Goal: Transaction & Acquisition: Book appointment/travel/reservation

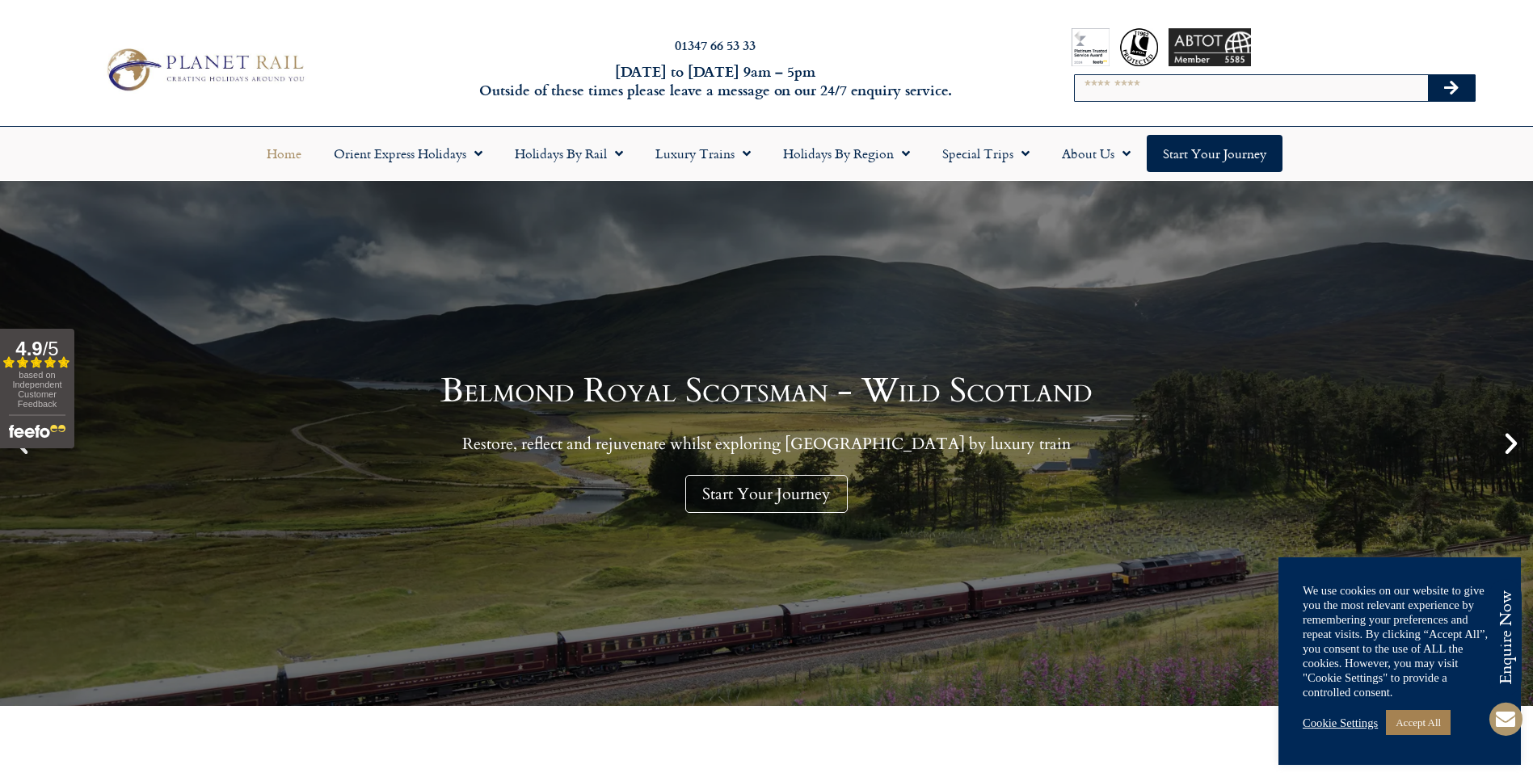
click at [1513, 448] on icon "Next slide" at bounding box center [1510, 443] width 27 height 27
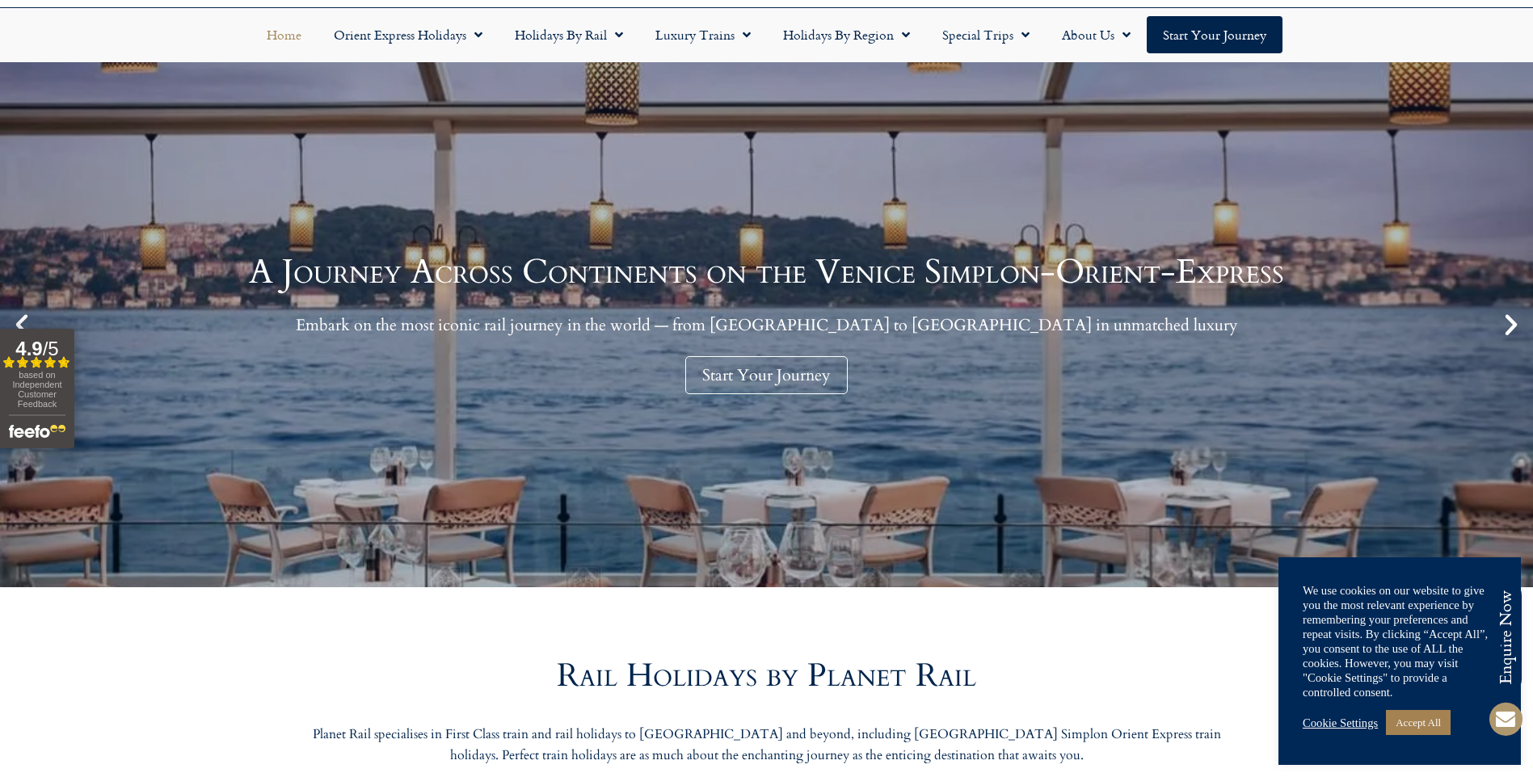
scroll to position [242, 0]
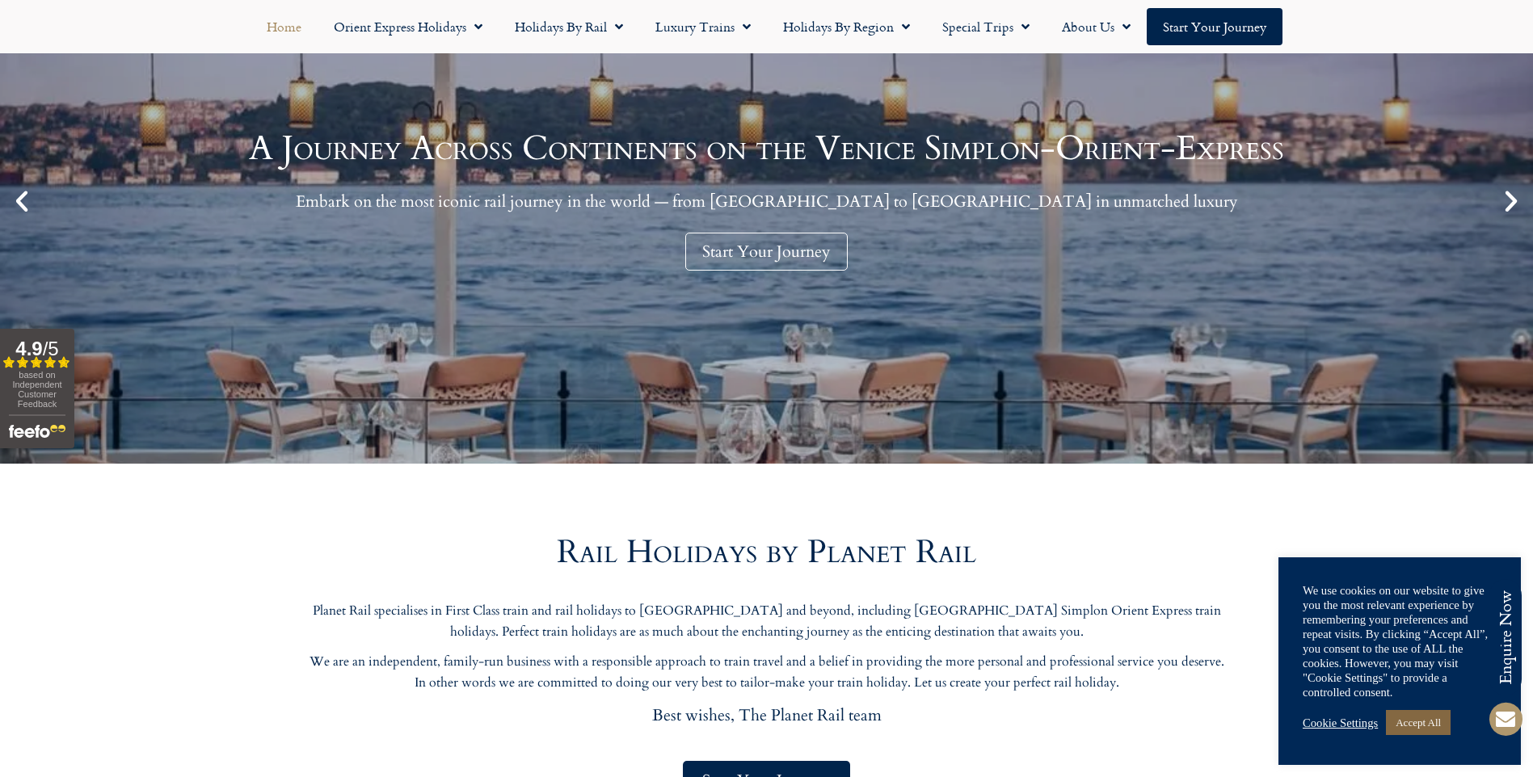
click at [1439, 716] on link "Accept All" at bounding box center [1418, 722] width 65 height 25
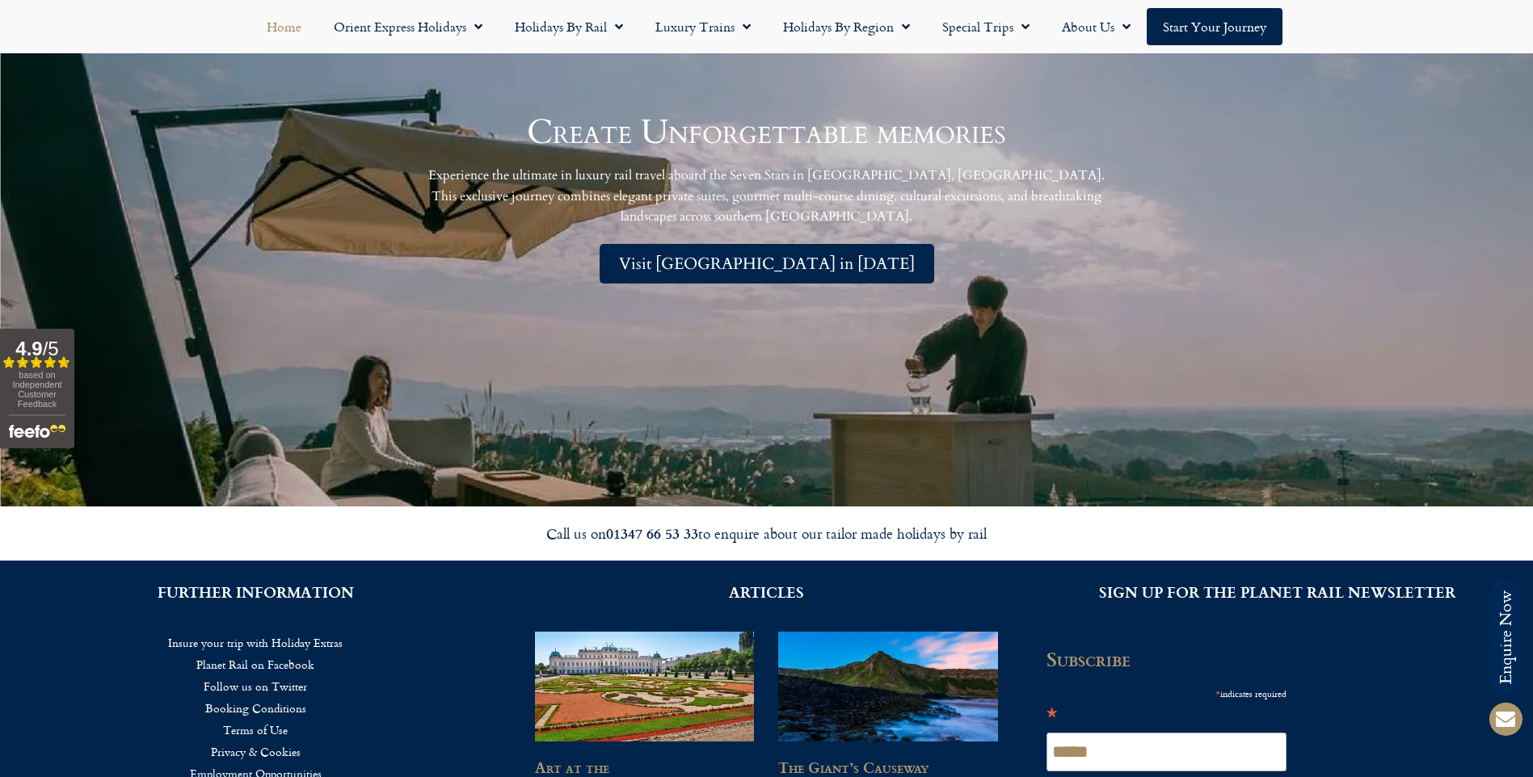
scroll to position [3636, 0]
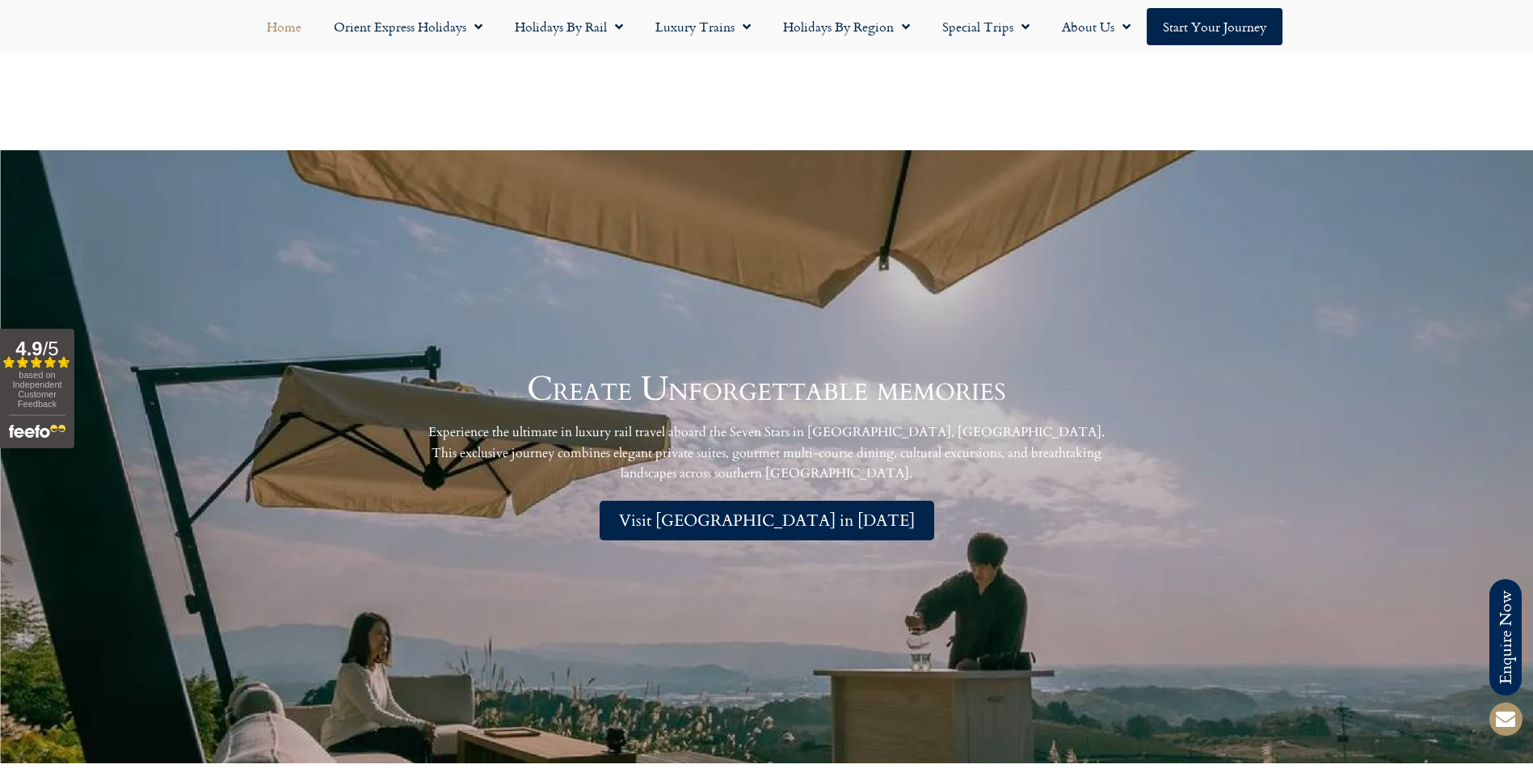
click at [772, 520] on span "Visit [GEOGRAPHIC_DATA] in [DATE]" at bounding box center [767, 521] width 296 height 20
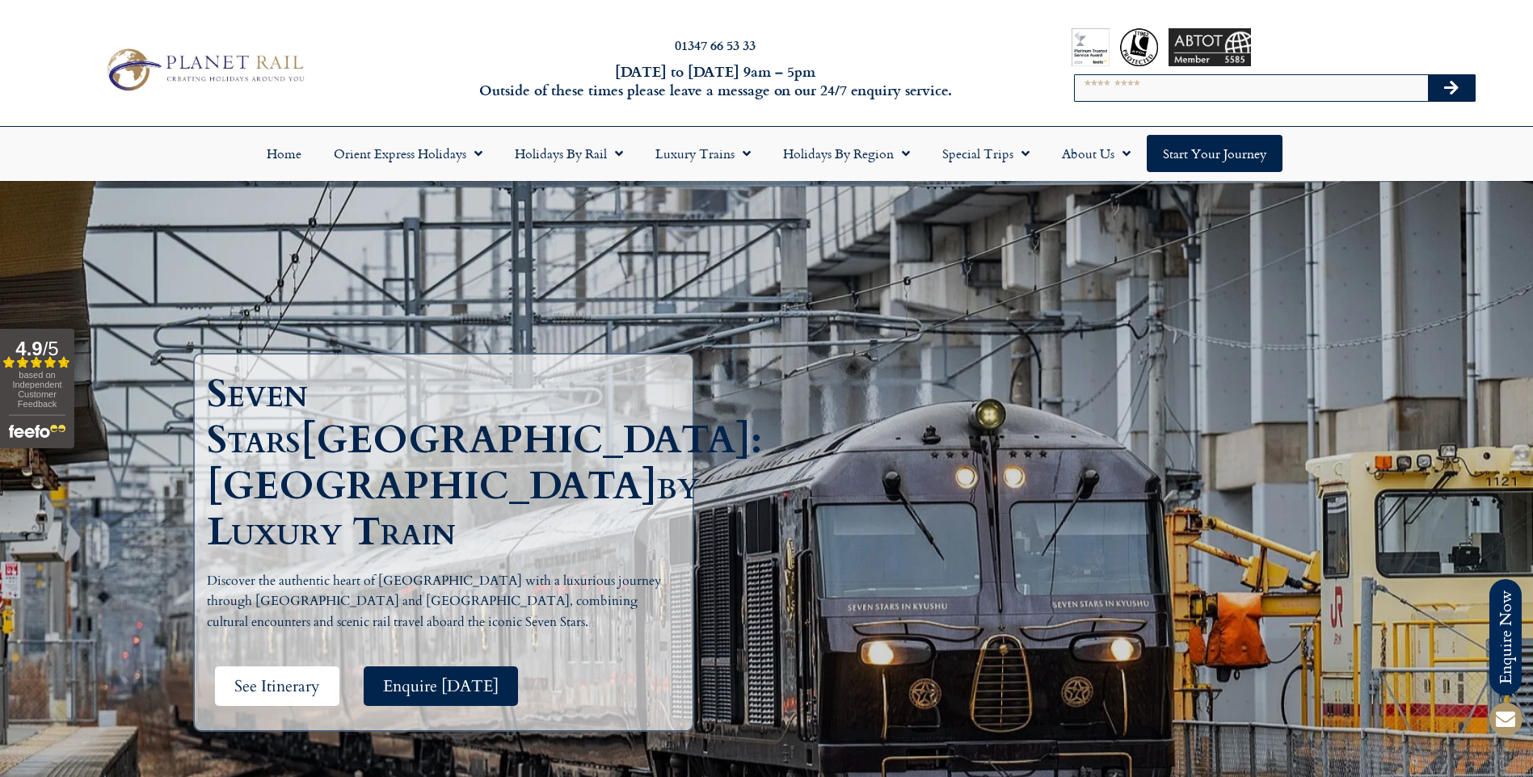
click at [290, 676] on span "See Itinerary" at bounding box center [277, 686] width 86 height 20
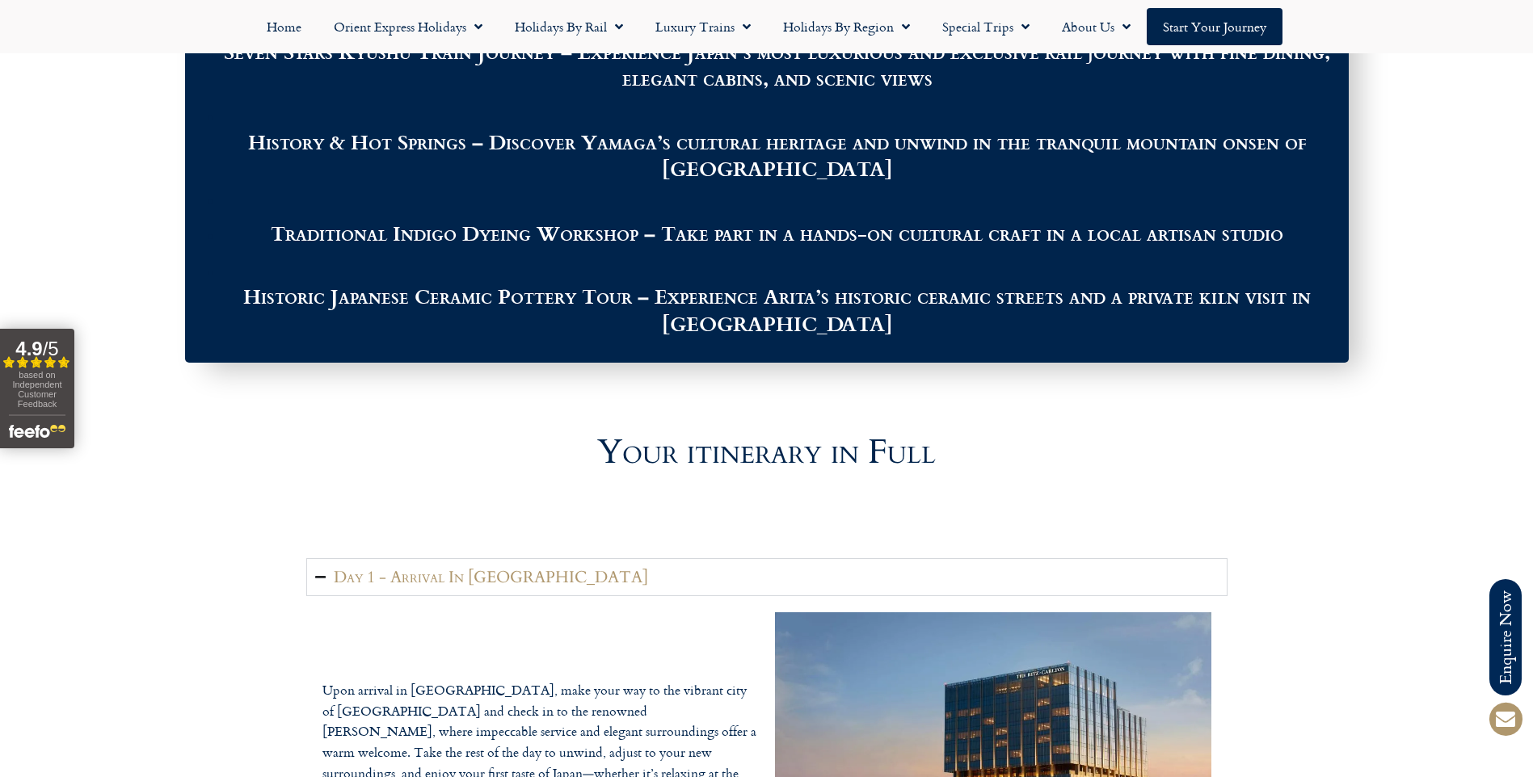
scroll to position [2304, 0]
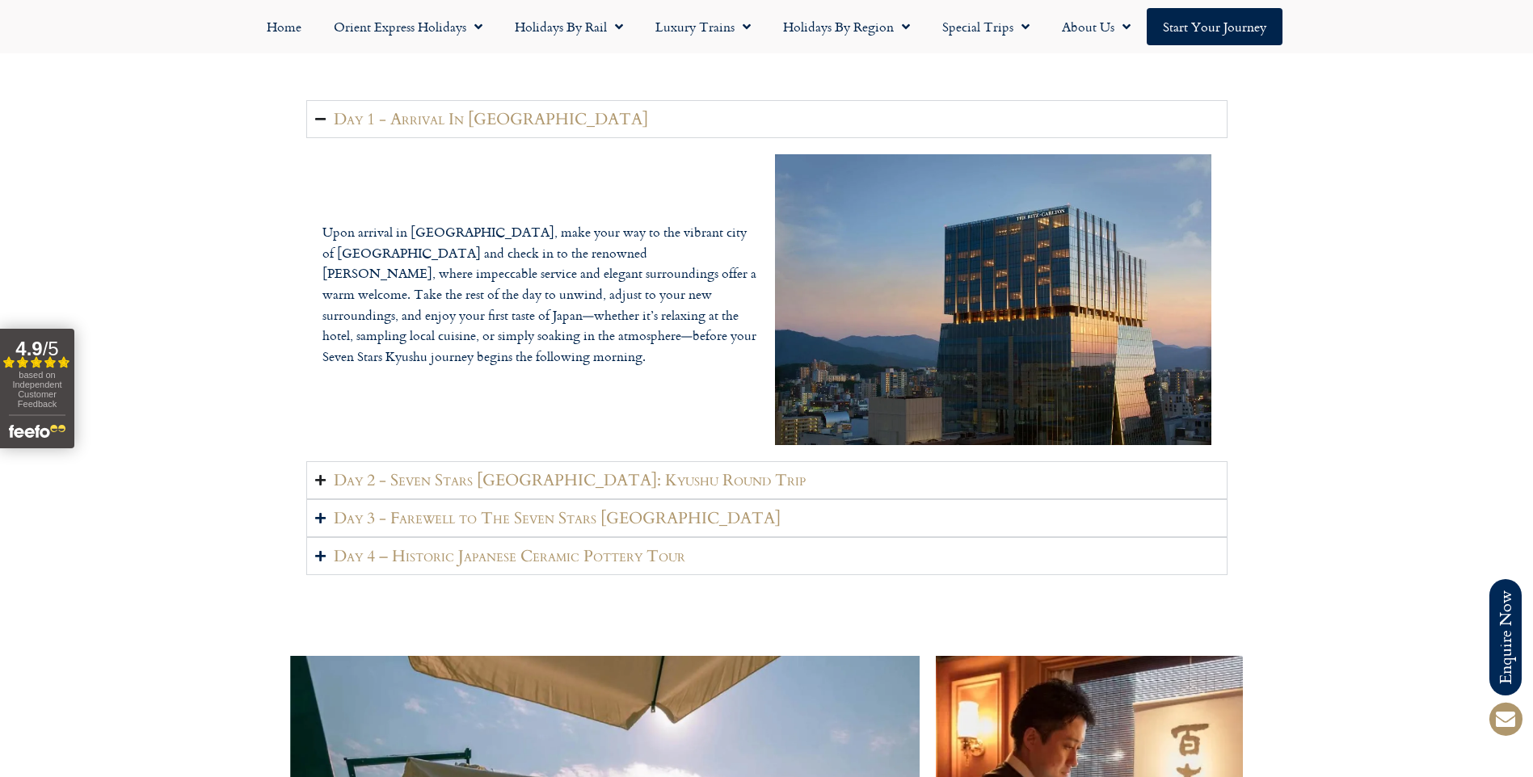
click at [324, 474] on icon "Accordion. Open links with Enter or Space, close with Escape, and navigate with…" at bounding box center [320, 480] width 11 height 12
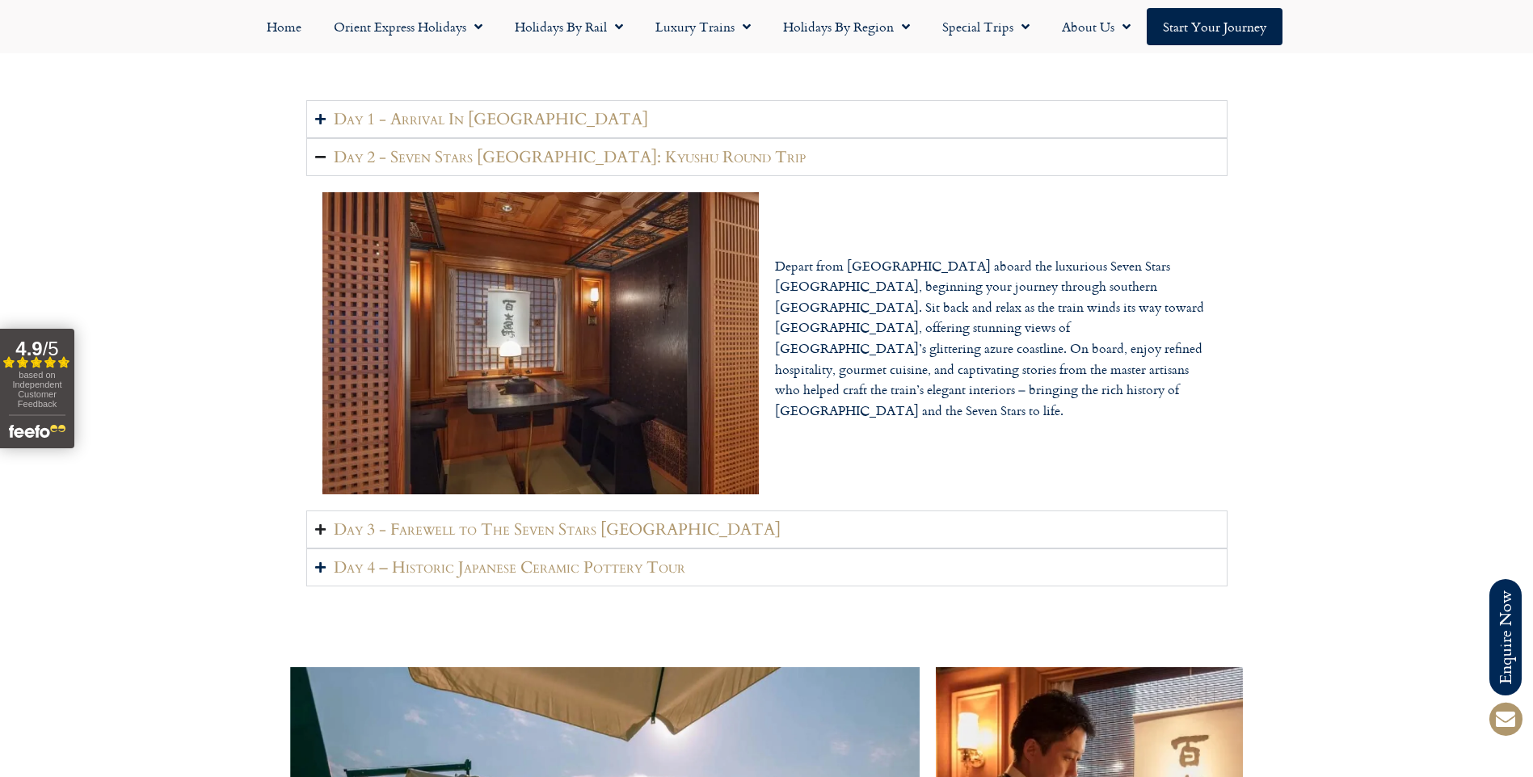
click at [318, 524] on icon "Accordion. Open links with Enter or Space, close with Escape, and navigate with…" at bounding box center [320, 530] width 11 height 12
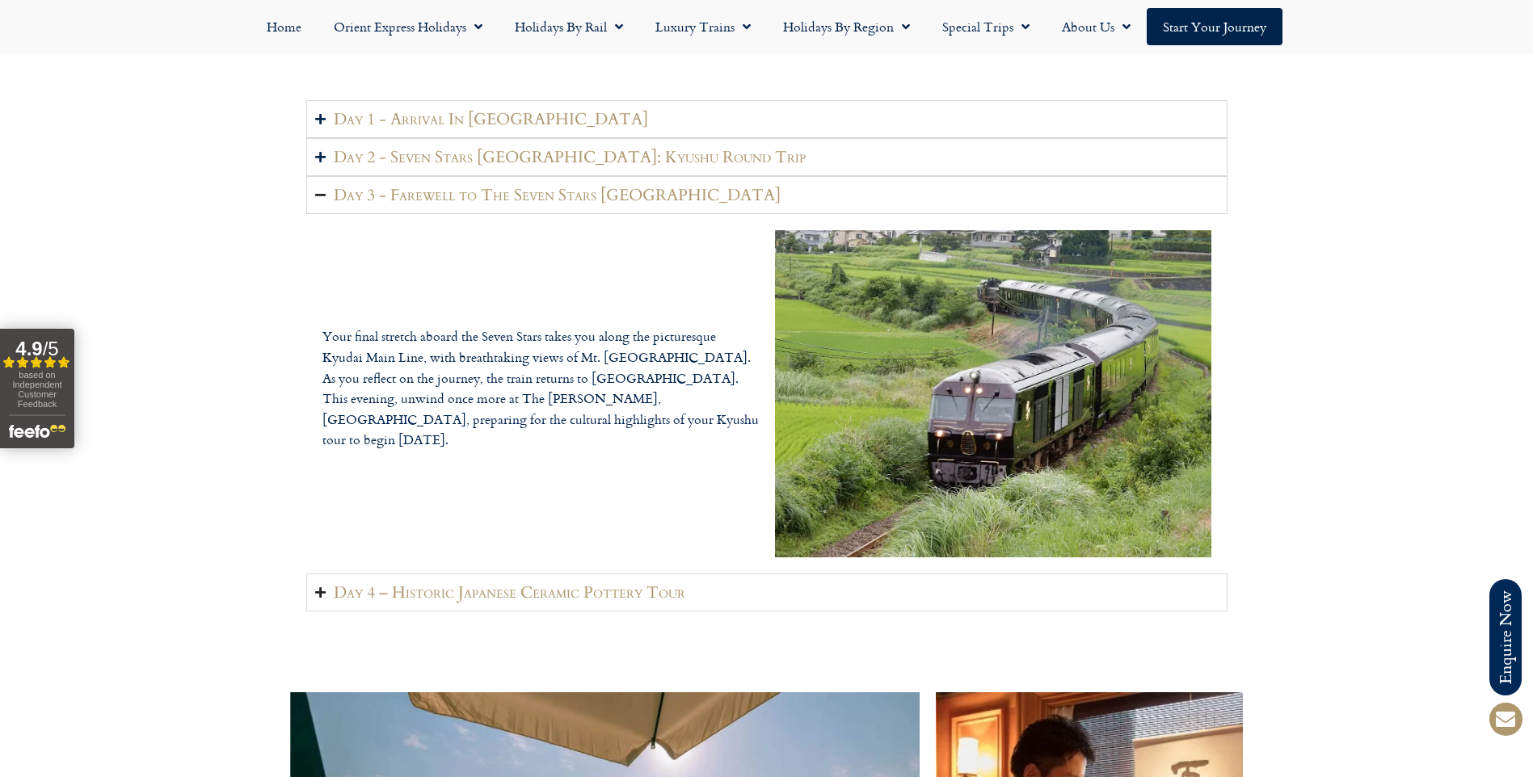
click at [320, 587] on icon "Accordion. Open links with Enter or Space, close with Escape, and navigate with…" at bounding box center [320, 593] width 11 height 12
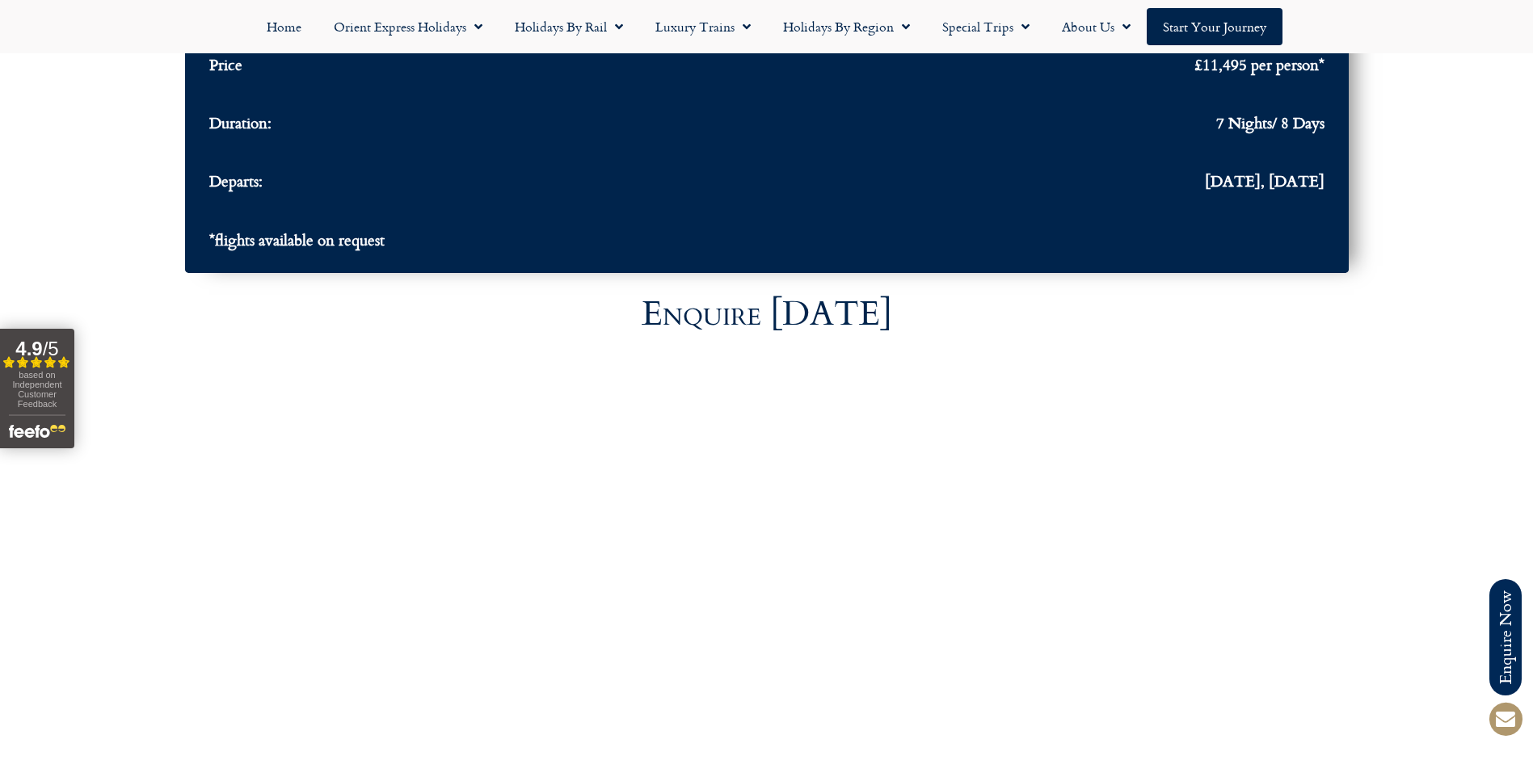
scroll to position [6021, 0]
